Goal: Task Accomplishment & Management: Use online tool/utility

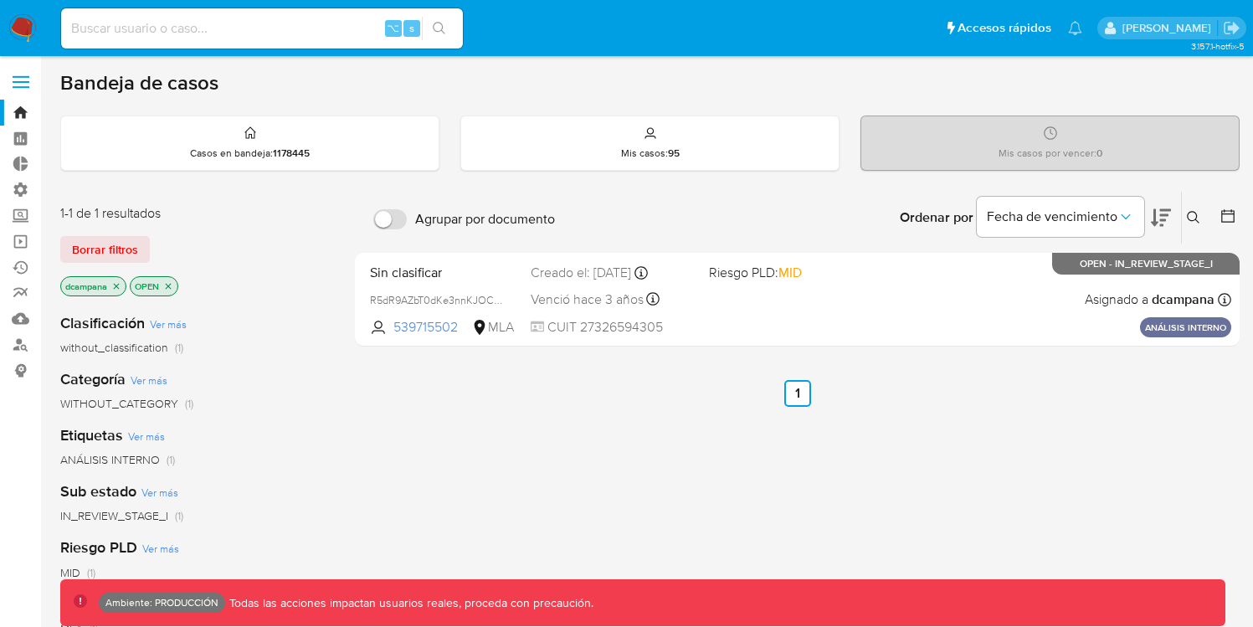
click at [19, 83] on label at bounding box center [21, 81] width 42 height 35
click at [0, 0] on input "checkbox" at bounding box center [0, 0] width 0 height 0
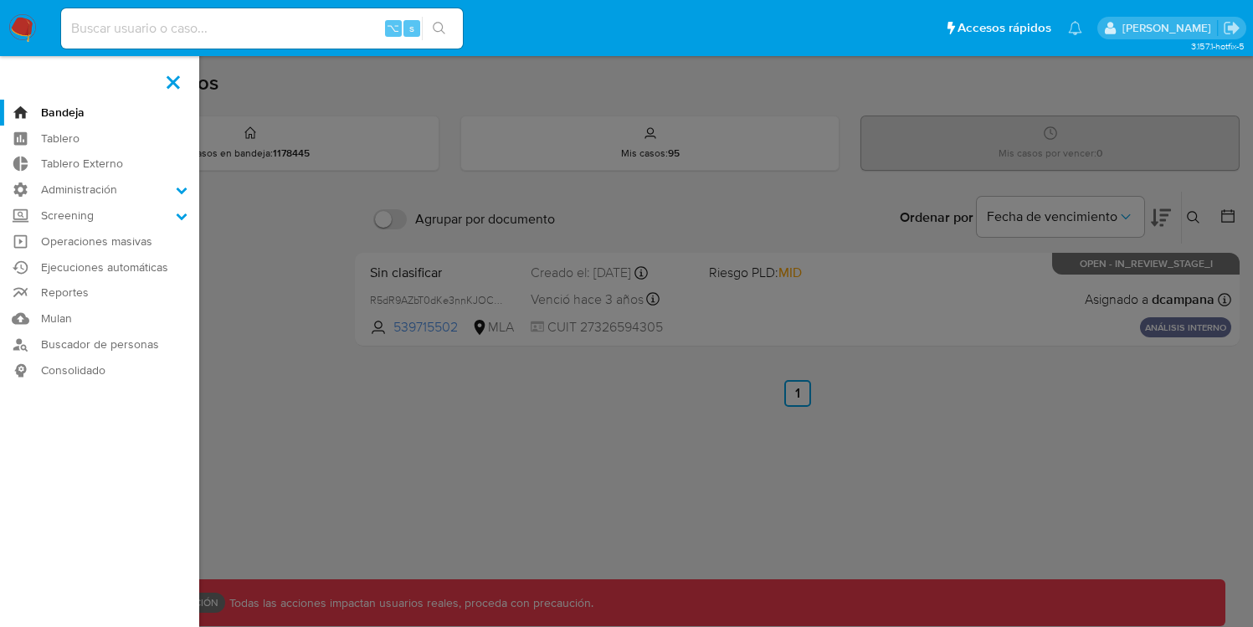
drag, startPoint x: 415, startPoint y: 258, endPoint x: 366, endPoint y: 243, distance: 51.6
click at [414, 258] on label at bounding box center [626, 313] width 1253 height 627
click at [0, 0] on input "checkbox" at bounding box center [0, 0] width 0 height 0
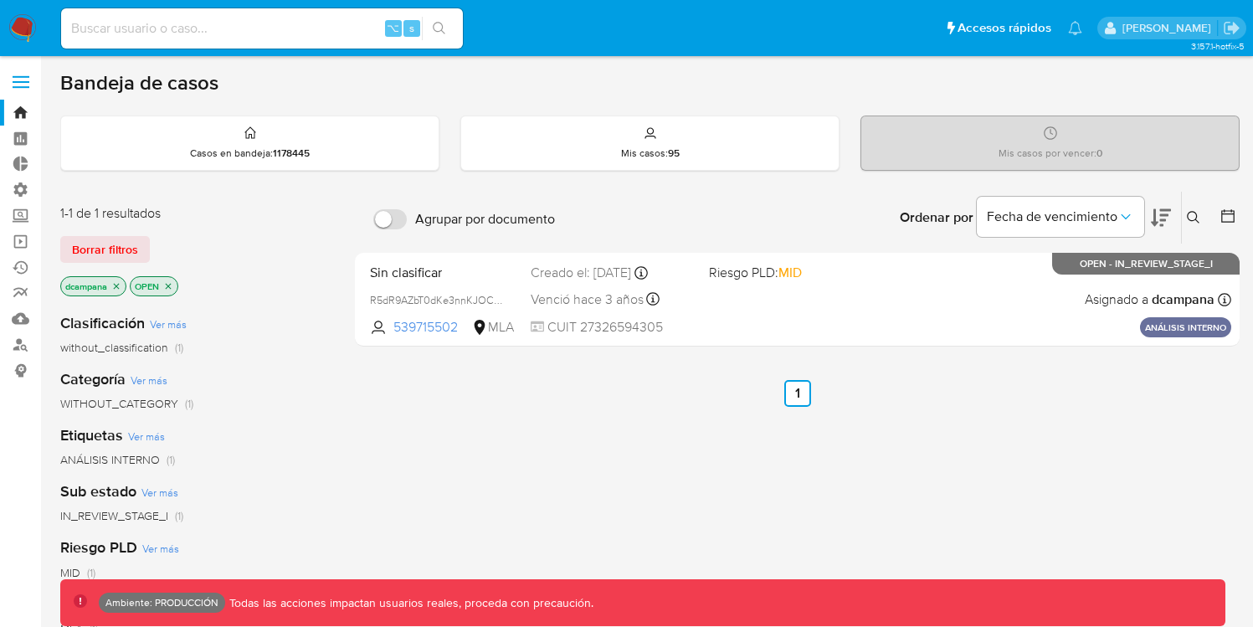
click at [174, 286] on p "OPEN" at bounding box center [154, 286] width 47 height 18
click at [172, 285] on icon "close-filter" at bounding box center [168, 286] width 10 height 10
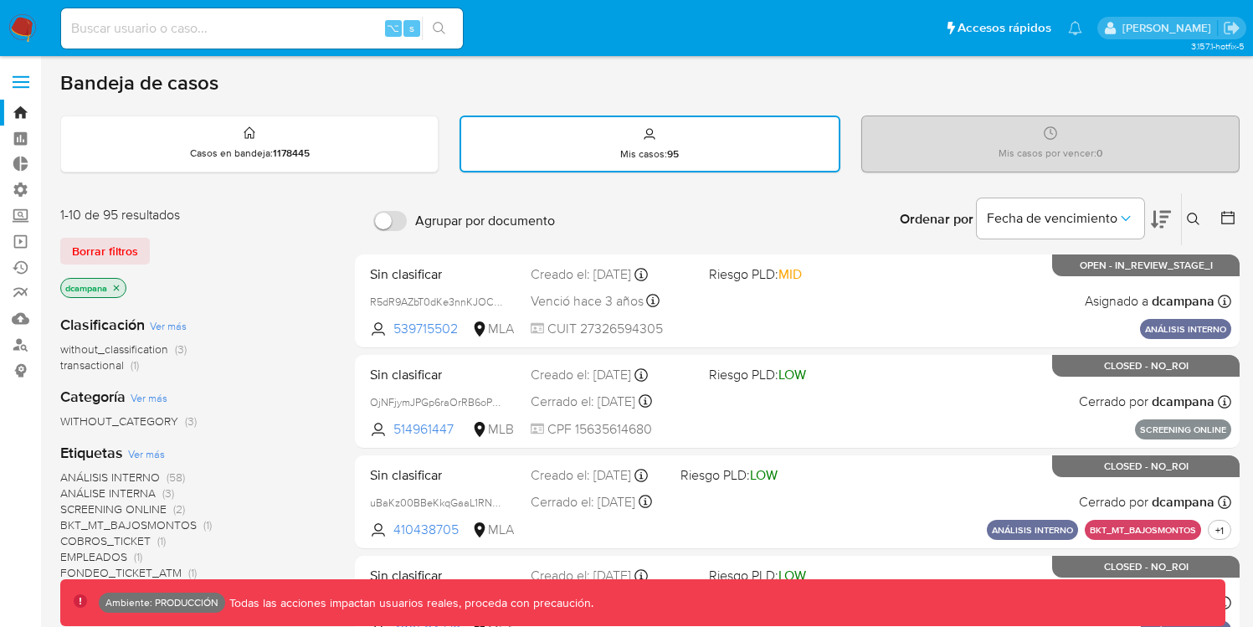
click at [117, 283] on icon "close-filter" at bounding box center [116, 288] width 10 height 10
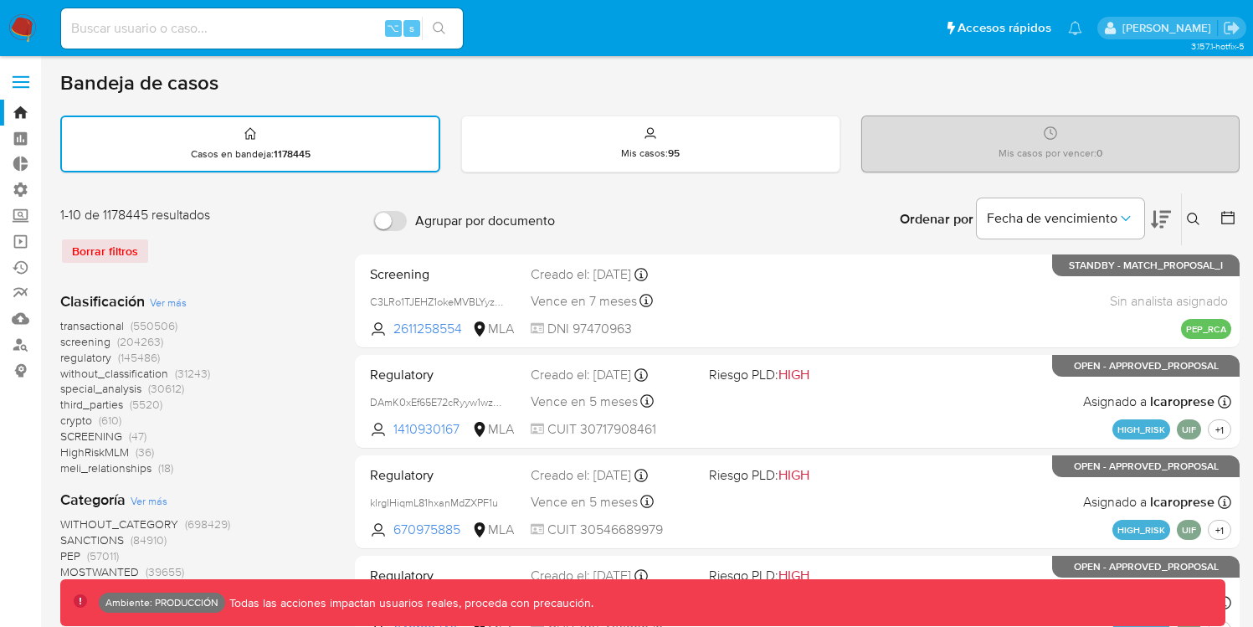
click at [106, 327] on span "transactional" at bounding box center [92, 325] width 64 height 17
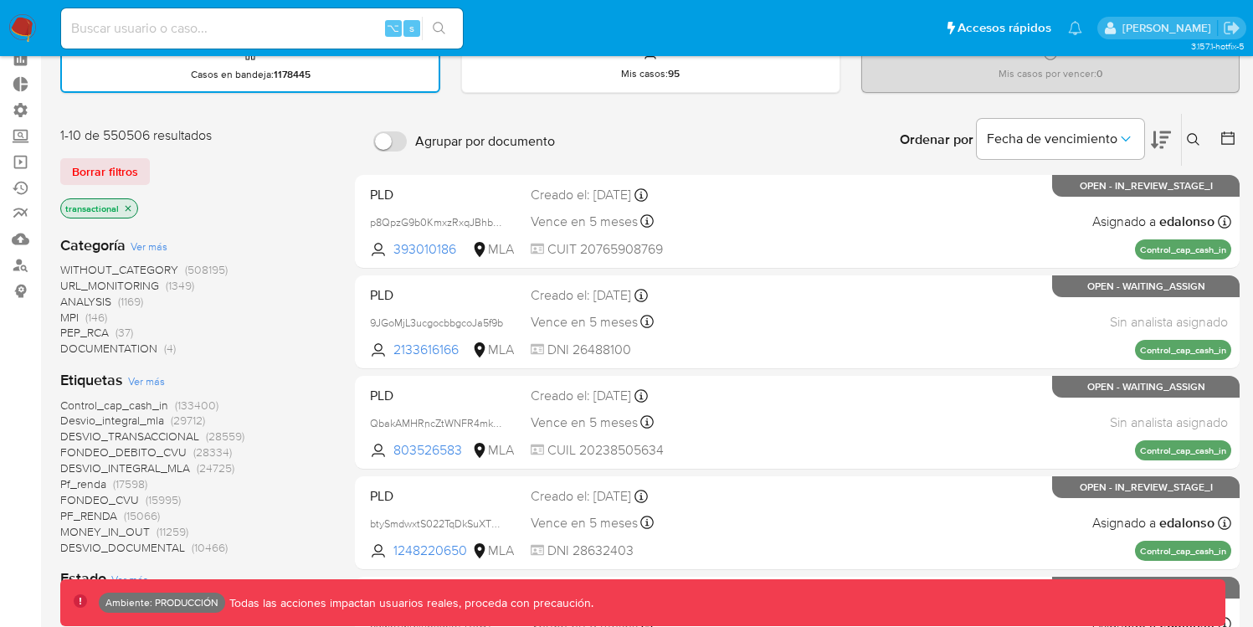
scroll to position [91, 0]
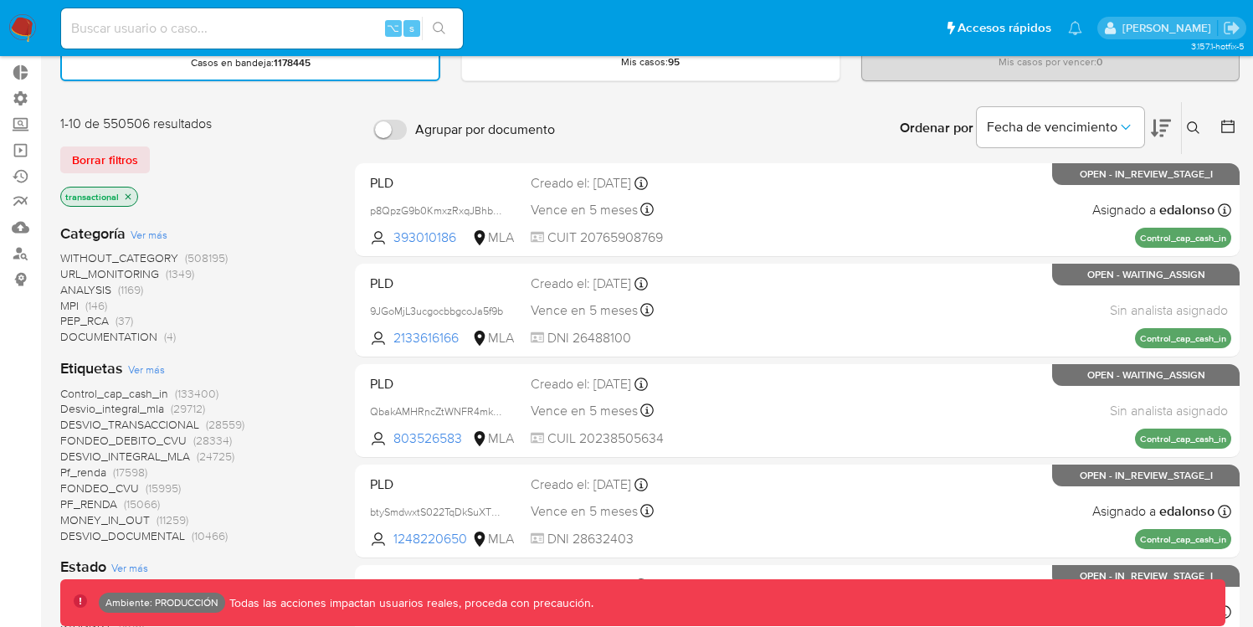
click at [116, 409] on span "Desvio_integral_mla" at bounding box center [112, 408] width 104 height 17
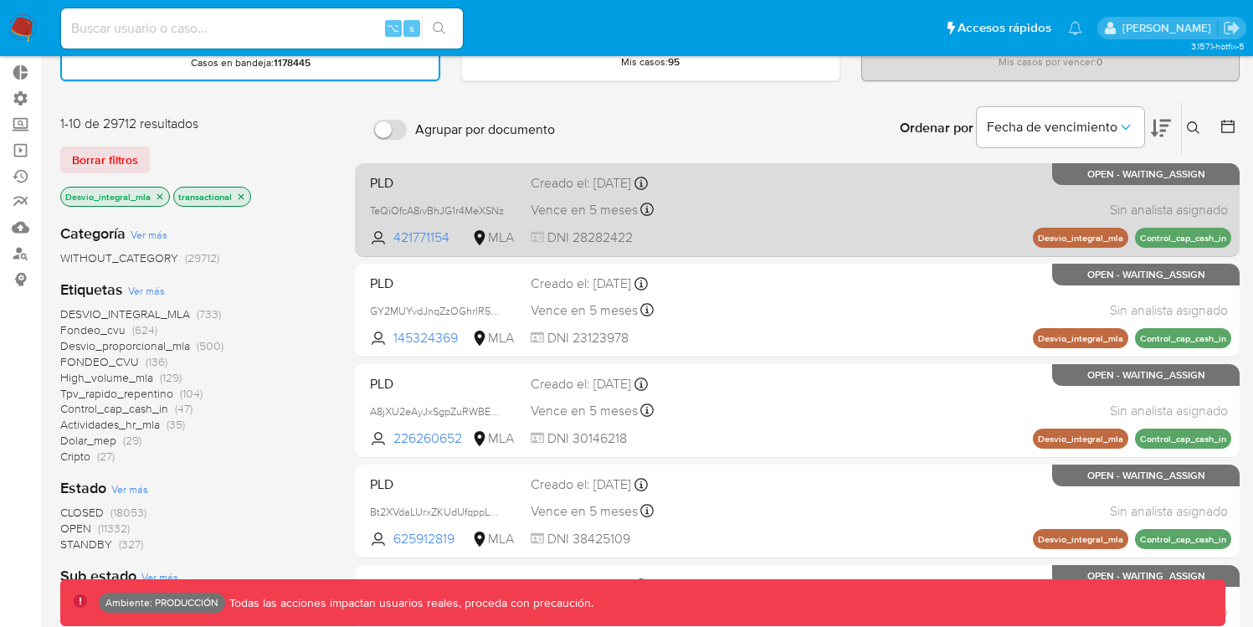
click at [567, 193] on div "PLD TeQiOfcA8ivBhJG1r4MeXSNz 421771154 MLA Creado el: [DATE] Creado el: [DATE] …" at bounding box center [797, 209] width 868 height 85
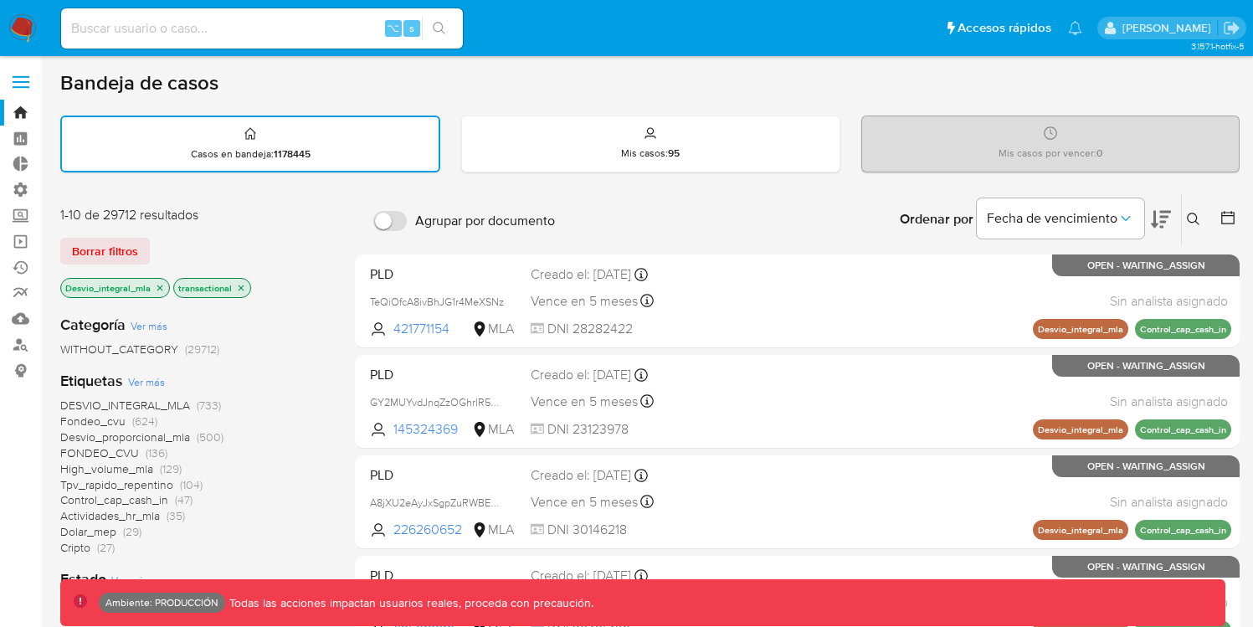
click at [24, 80] on label at bounding box center [21, 81] width 42 height 35
click at [0, 0] on input "checkbox" at bounding box center [0, 0] width 0 height 0
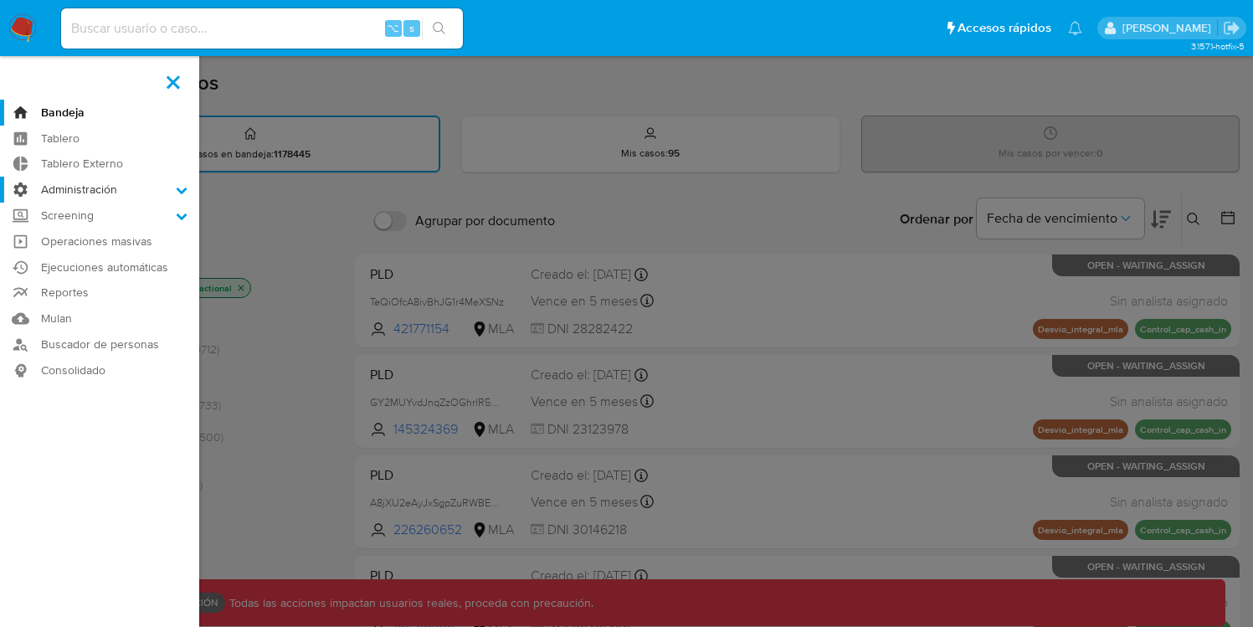
click at [100, 187] on label "Administración" at bounding box center [99, 190] width 199 height 26
click at [0, 0] on input "Administración" at bounding box center [0, 0] width 0 height 0
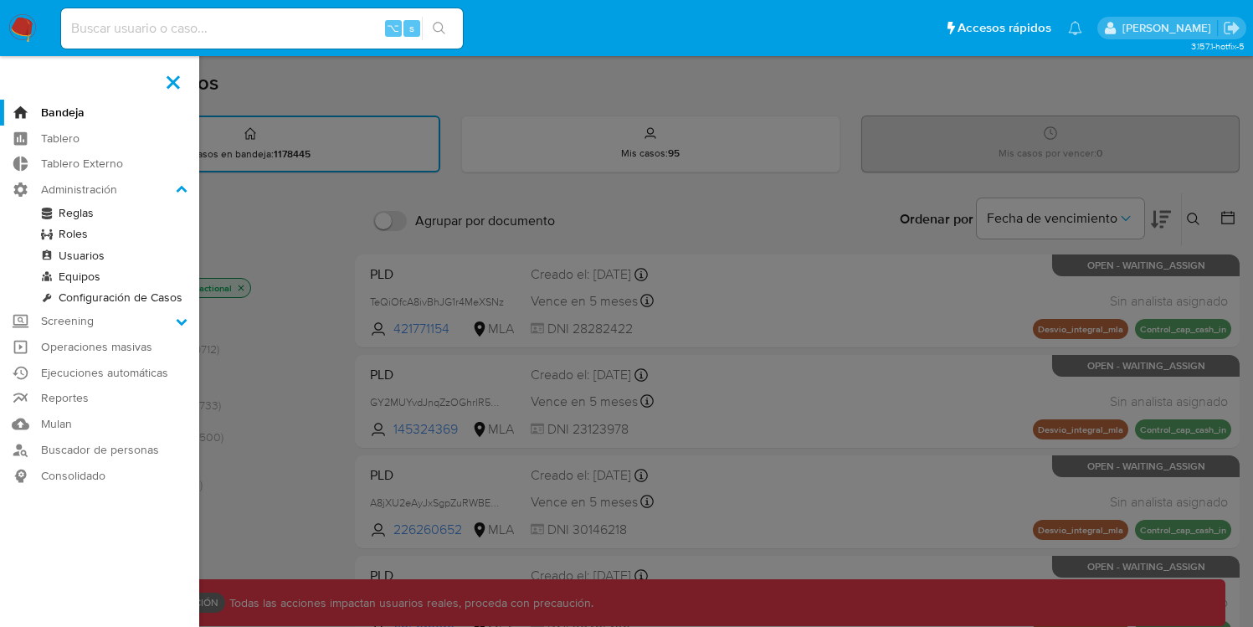
click at [81, 212] on link "Reglas" at bounding box center [99, 213] width 199 height 21
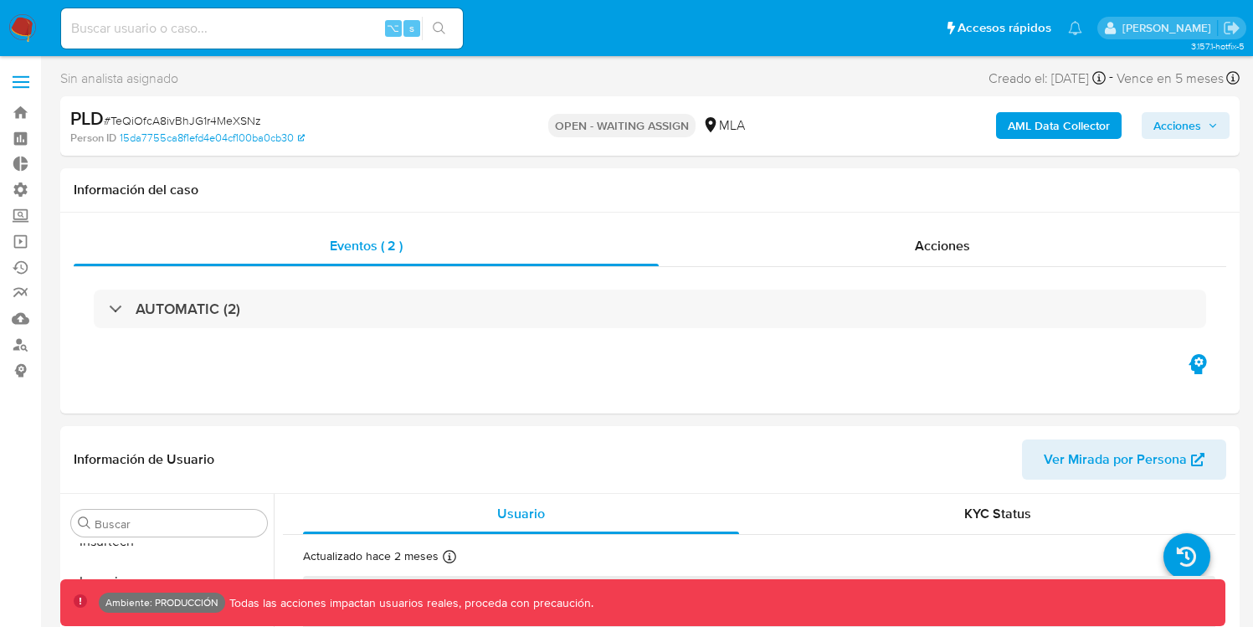
scroll to position [788, 0]
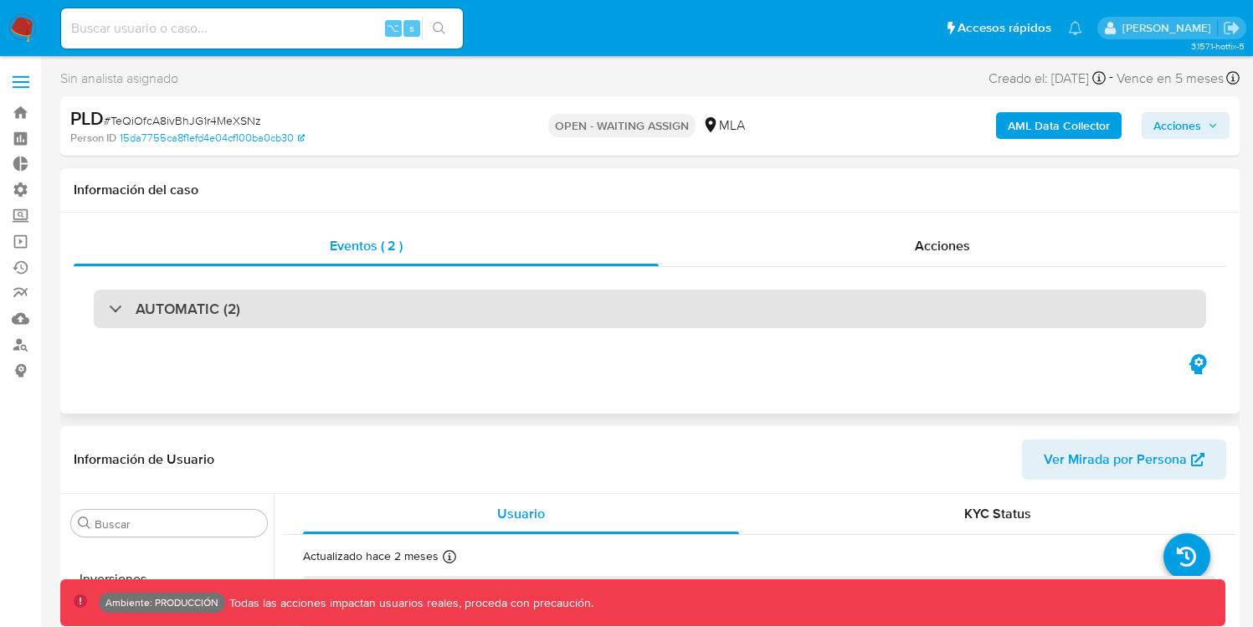
click at [259, 316] on div "AUTOMATIC (2)" at bounding box center [650, 309] width 1112 height 39
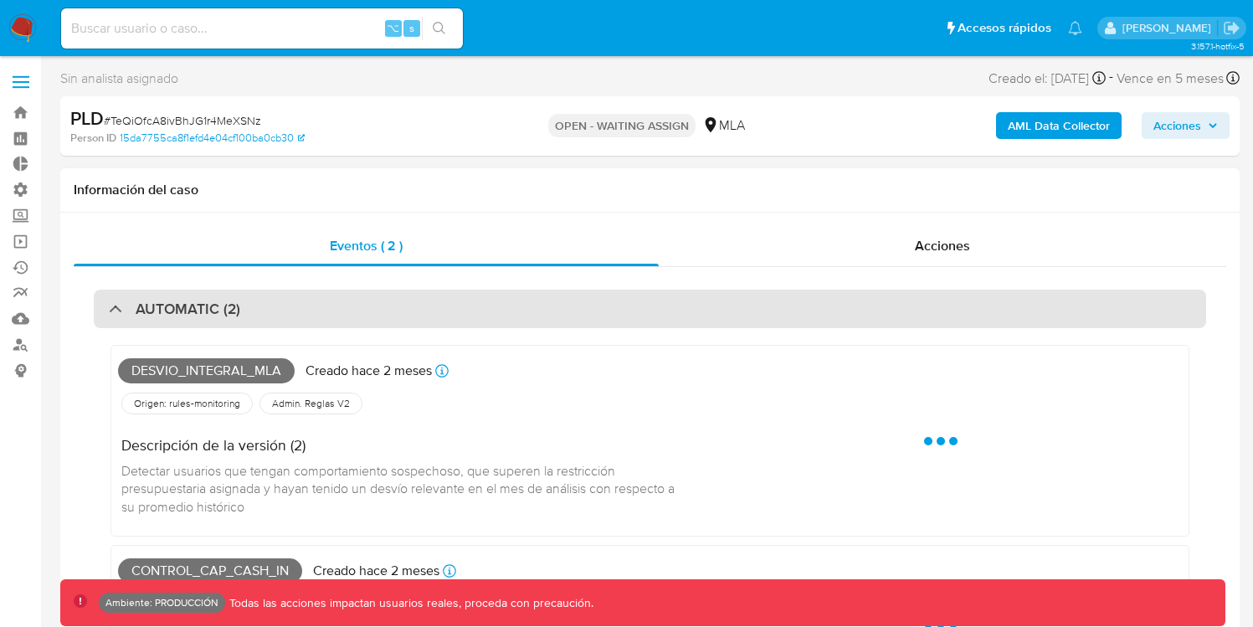
select select "10"
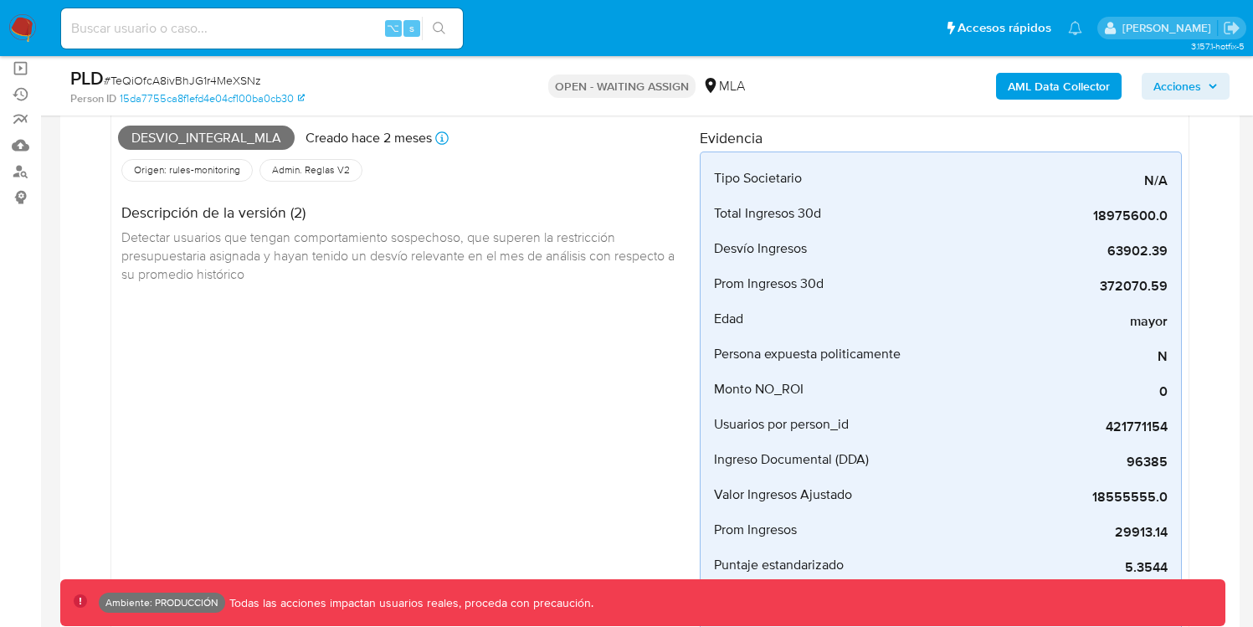
scroll to position [172, 0]
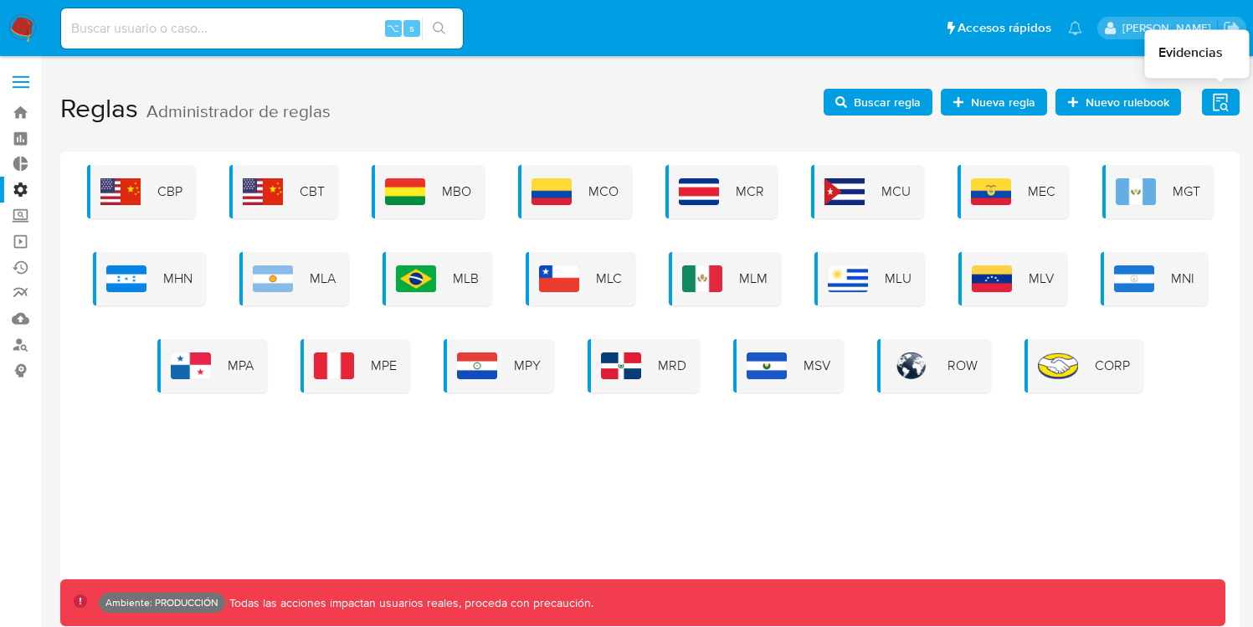
click at [1215, 105] on icon "button" at bounding box center [1220, 102] width 21 height 21
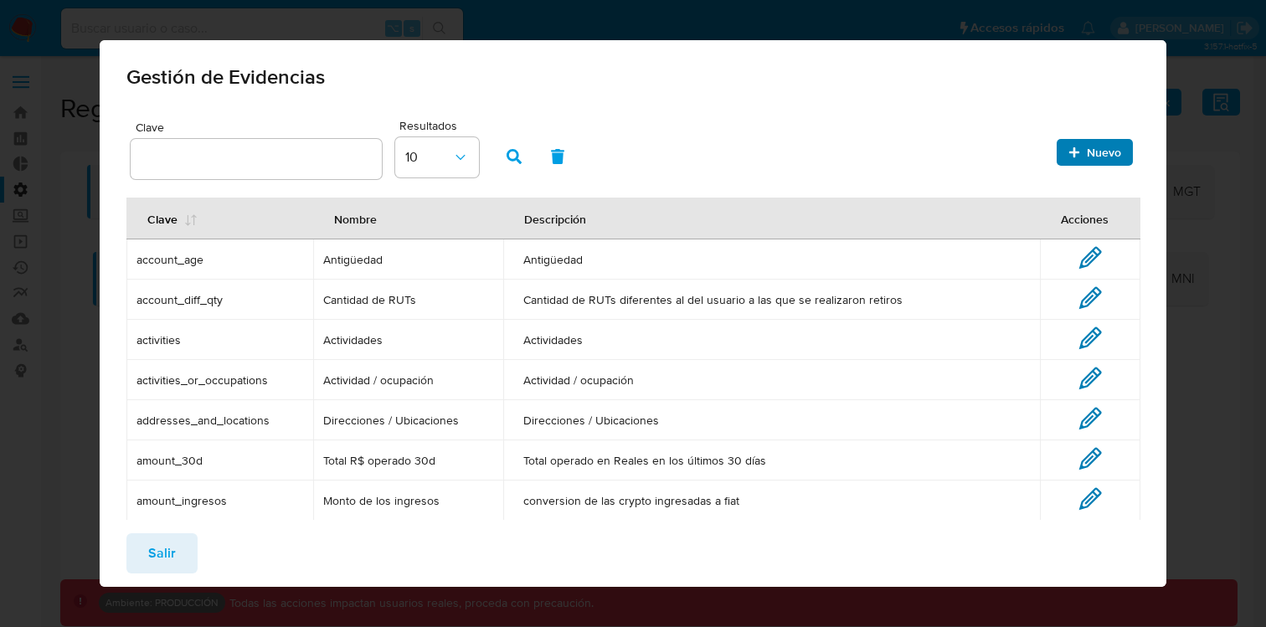
click at [1087, 153] on span "Nuevo" at bounding box center [1104, 152] width 34 height 27
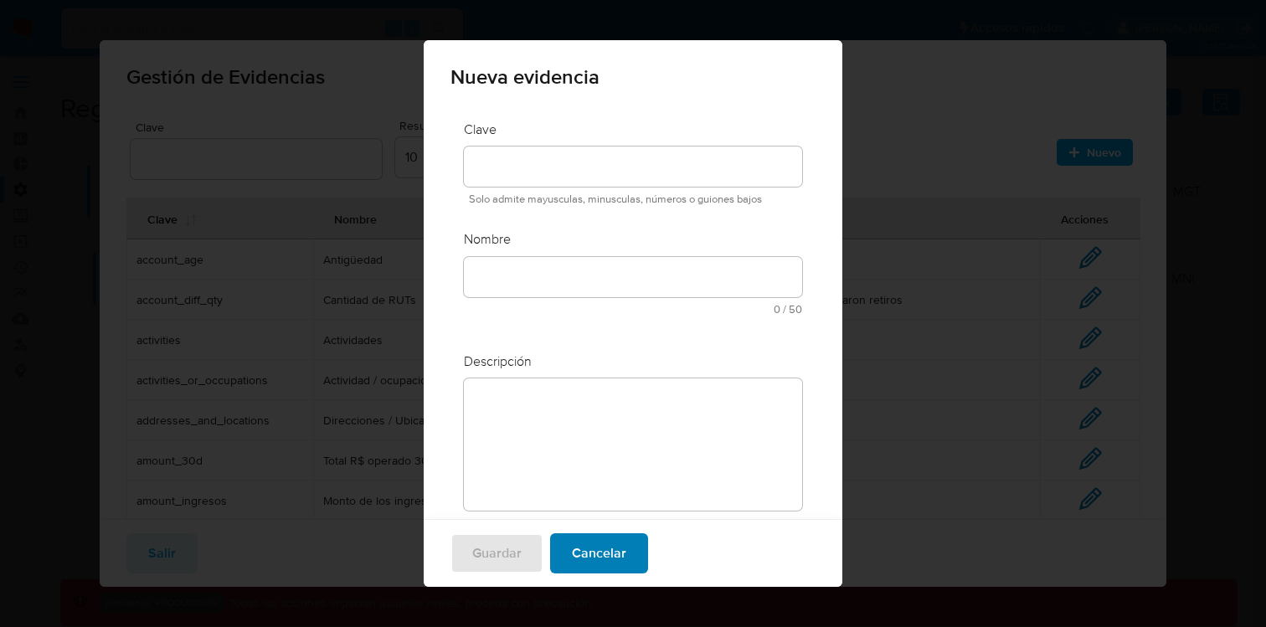
click at [588, 547] on span "Cancelar" at bounding box center [599, 553] width 54 height 37
